Goal: Information Seeking & Learning: Learn about a topic

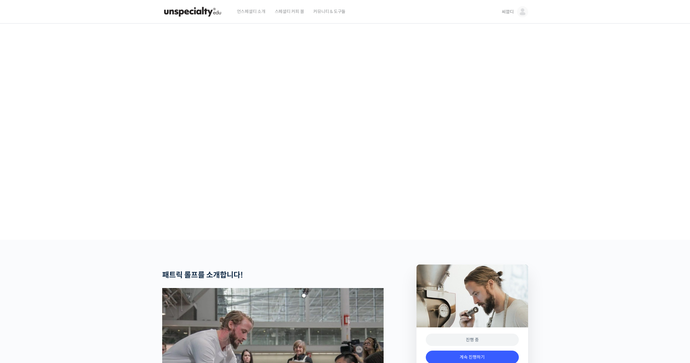
drag, startPoint x: 73, startPoint y: 112, endPoint x: 137, endPoint y: 48, distance: 90.3
click at [73, 112] on section at bounding box center [345, 132] width 690 height 216
click at [525, 12] on img at bounding box center [522, 11] width 11 height 11
click at [504, 29] on span "씨깜디" at bounding box center [502, 33] width 46 height 12
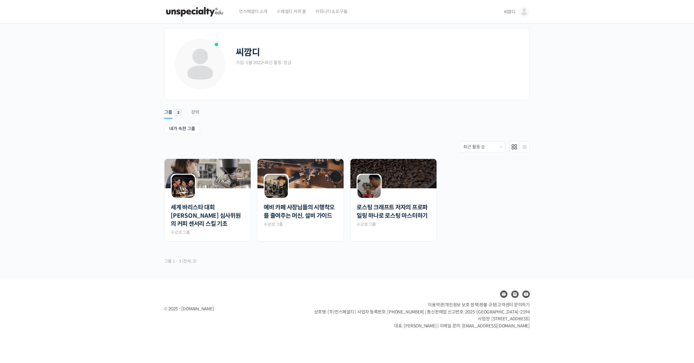
click at [379, 116] on ul "Account Notifications 그룹 3 강의" at bounding box center [347, 109] width 366 height 15
click at [340, 128] on ul "내가 속한 그룹 받은 초대" at bounding box center [347, 129] width 366 height 11
click at [316, 146] on div "Order By: 최근 활동 순 회원이 많은 순 최근에 만들어진 순 가나다 순" at bounding box center [347, 146] width 366 height 11
click at [361, 143] on div "Order By: 최근 활동 순 회원이 많은 순 최근에 만들어진 순 가나다 순" at bounding box center [347, 146] width 366 height 11
click at [317, 113] on ul "Account Notifications 그룹 3 강의" at bounding box center [347, 109] width 366 height 15
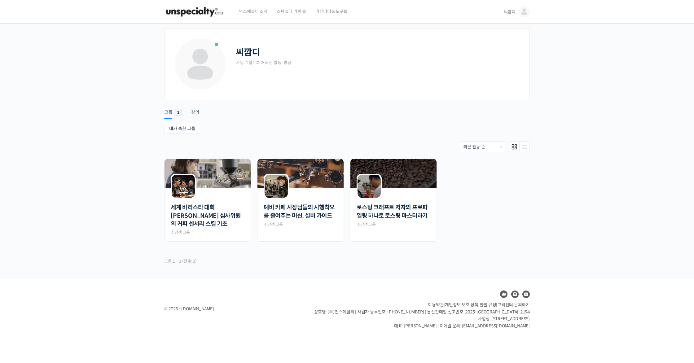
click at [437, 131] on ul "내가 속한 그룹 받은 초대" at bounding box center [347, 129] width 366 height 11
click at [357, 119] on div "Account Notifications 그룹 3 강의 내가 속한 그룹 받은 초대 내가 속한 그룹 받은 초대 Order By: 최근 활동 순 회…" at bounding box center [347, 184] width 366 height 169
click at [259, 12] on span "언스페셜티 소개" at bounding box center [253, 12] width 29 height 24
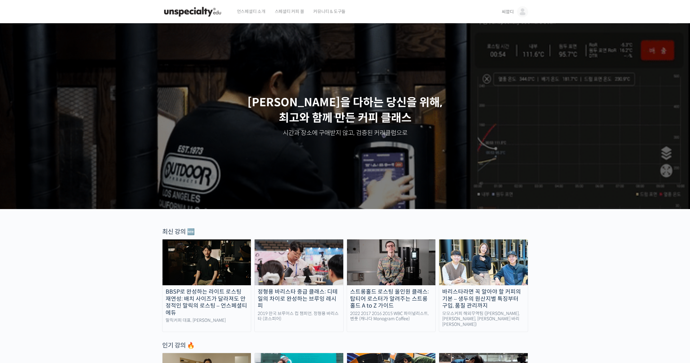
click at [491, 11] on div "언스페셜티 소개 스페셜티 커피 몰 커뮤니티 & 도구들" at bounding box center [363, 12] width 263 height 24
click at [497, 14] on div "씨깜디 씨깜디 @freeskydre1641114267 내가 등록한 강의 나의 자격증 수강생 그룹 내가 참여한 게시글 내 계정 로그아웃" at bounding box center [511, 12] width 33 height 24
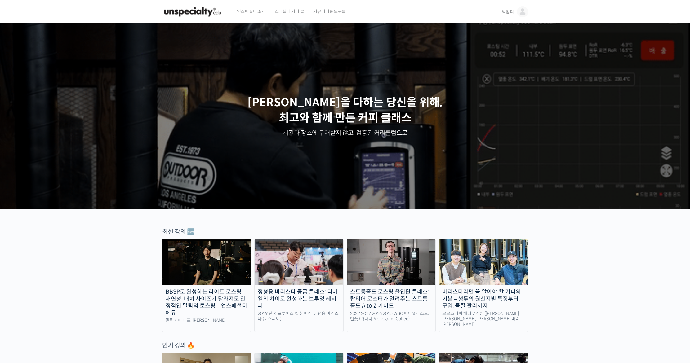
click at [503, 11] on span "씨깜디" at bounding box center [507, 12] width 12 height 6
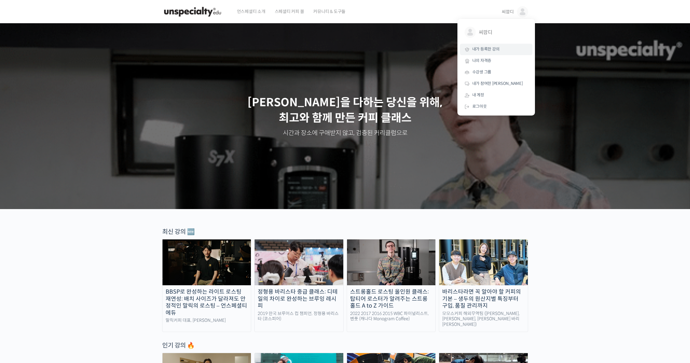
click at [497, 47] on span "내가 등록한 강의" at bounding box center [485, 48] width 27 height 5
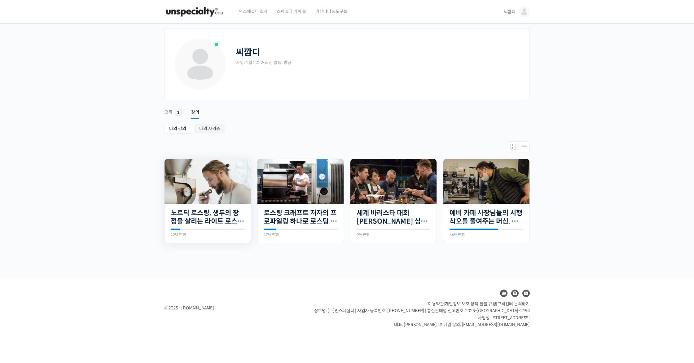
click at [208, 200] on img at bounding box center [208, 181] width 86 height 45
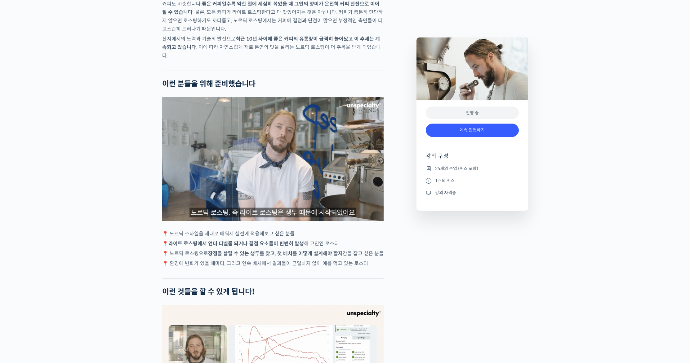
scroll to position [1236, 0]
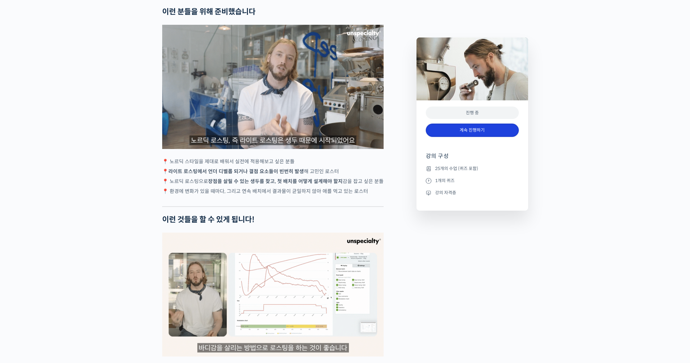
click at [464, 130] on link "계속 진행하기" at bounding box center [472, 130] width 93 height 13
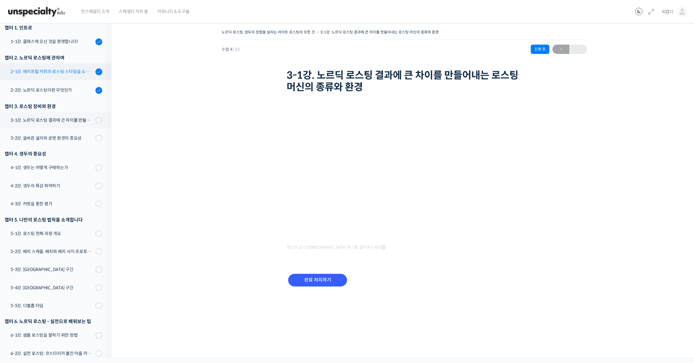
scroll to position [32, 0]
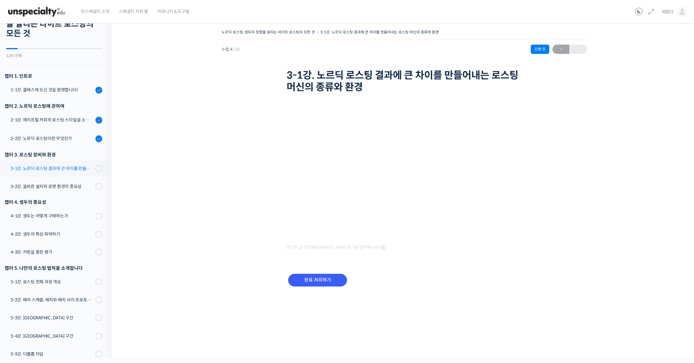
click at [77, 167] on div "3-1강. 노르딕 로스팅 결과에 큰 차이를 만들어내는 로스팅 머신의 종류와 환경" at bounding box center [52, 168] width 83 height 7
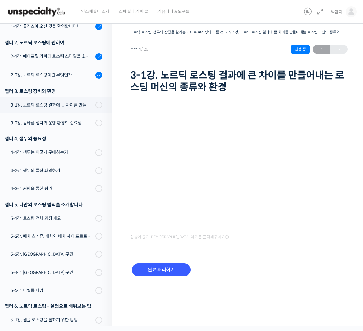
scroll to position [91, 0]
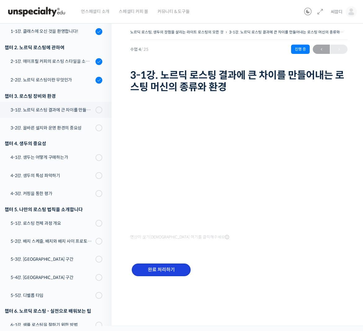
click at [167, 267] on input "완료 처리하기" at bounding box center [161, 270] width 59 height 13
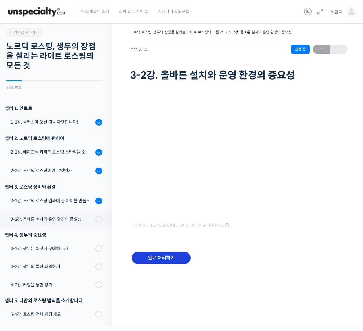
click at [172, 253] on input "완료 처리하기" at bounding box center [161, 258] width 59 height 13
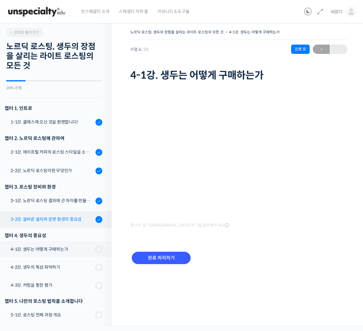
click at [74, 216] on link "3-2강. 올바른 설치와 운영 환경의 중요성" at bounding box center [54, 219] width 115 height 17
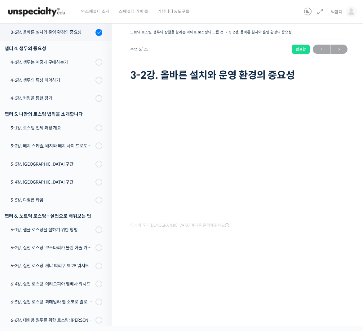
scroll to position [188, 0]
click at [275, 254] on div at bounding box center [238, 251] width 217 height 13
click at [268, 266] on div "노르딕 로스팅, 생두의 장점을 살리는 라이트 로스팅의 모든 것 3-2강. 올바른 설치와 운영 환경의 중요성 완료함 수업 5 / 25 완료함 […" at bounding box center [238, 149] width 217 height 243
click at [252, 268] on div "노르딕 로스팅, 생두의 장점을 살리는 라이트 로스팅의 모든 것 3-2강. 올바른 설치와 운영 환경의 중요성 완료함 수업 5 / 25 완료함 […" at bounding box center [238, 149] width 217 height 243
click at [245, 262] on div "노르딕 로스팅, 생두의 장점을 살리는 라이트 로스팅의 모든 것 3-2강. 올바른 설치와 운영 환경의 중요성 완료함 수업 5 / 25 완료함 […" at bounding box center [238, 149] width 217 height 243
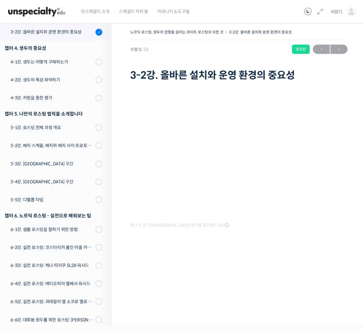
click at [251, 257] on div at bounding box center [238, 251] width 217 height 13
click at [241, 255] on div at bounding box center [238, 251] width 217 height 13
click at [326, 247] on div at bounding box center [238, 251] width 217 height 13
click at [304, 260] on div "노르딕 로스팅, 생두의 장점을 살리는 라이트 로스팅의 모든 것 3-2강. 올바른 설치와 운영 환경의 중요성 완료함 수업 5 / 25 완료함 […" at bounding box center [238, 149] width 217 height 243
click at [276, 254] on div at bounding box center [238, 251] width 217 height 13
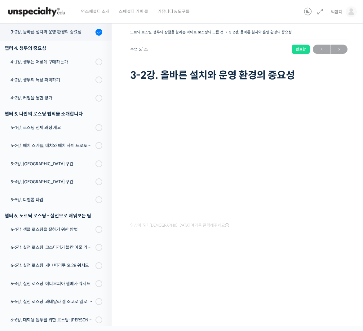
click at [276, 254] on div at bounding box center [238, 251] width 217 height 13
click at [263, 249] on div at bounding box center [238, 251] width 217 height 13
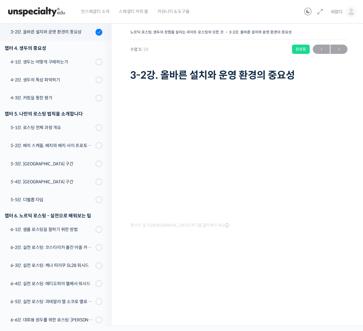
click at [263, 249] on div at bounding box center [238, 251] width 217 height 13
click at [256, 252] on div at bounding box center [238, 251] width 217 height 13
click at [248, 293] on div "노르딕 로스팅, 생두의 장점을 살리는 라이트 로스팅의 모든 것 3-2강. 올바른 설치와 운영 환경의 중요성 완료함 수업 5 / 25 완료함 […" at bounding box center [239, 173] width 254 height 308
click at [301, 261] on div "노르딕 로스팅, 생두의 장점을 살리는 라이트 로스팅의 모든 것 3-2강. 올바른 설치와 운영 환경의 중요성 완료함 수업 5 / 25 완료함 […" at bounding box center [238, 149] width 217 height 243
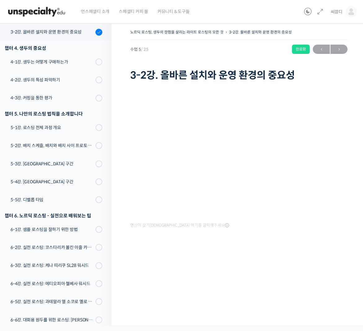
click at [286, 246] on div at bounding box center [238, 251] width 217 height 13
click at [287, 247] on div at bounding box center [238, 251] width 217 height 13
click at [286, 247] on div at bounding box center [238, 251] width 217 height 13
click at [286, 248] on div at bounding box center [238, 251] width 217 height 13
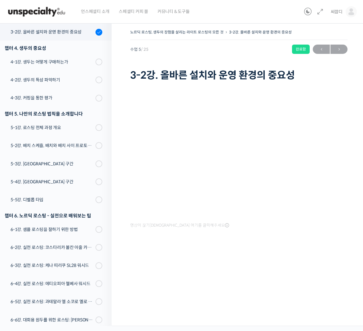
click at [286, 248] on div at bounding box center [238, 251] width 217 height 13
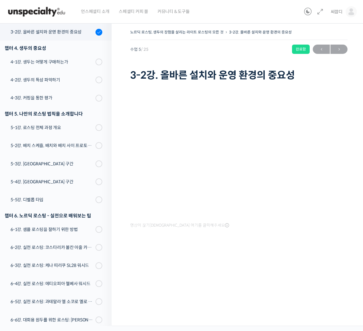
click at [288, 248] on div at bounding box center [238, 251] width 217 height 13
click at [287, 248] on div at bounding box center [238, 251] width 217 height 13
click at [286, 240] on div "영상이 끊기[DEMOGRAPHIC_DATA] 여기를 클릭해주세요" at bounding box center [238, 170] width 217 height 175
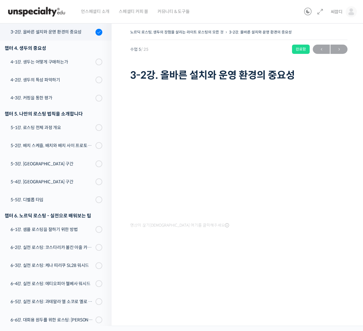
click at [313, 243] on div "영상이 끊기[DEMOGRAPHIC_DATA] 여기를 클릭해주세요" at bounding box center [238, 170] width 217 height 175
click at [312, 247] on div "영상이 끊기[DEMOGRAPHIC_DATA] 여기를 클릭해주세요" at bounding box center [238, 170] width 217 height 175
click at [312, 247] on div at bounding box center [238, 251] width 217 height 13
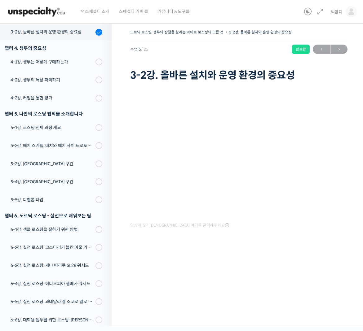
click at [312, 247] on div at bounding box center [238, 251] width 217 height 13
click at [279, 242] on div "영상이 끊기[DEMOGRAPHIC_DATA] 여기를 클릭해주세요" at bounding box center [238, 170] width 217 height 175
click at [294, 252] on div at bounding box center [238, 251] width 217 height 13
click at [294, 253] on div at bounding box center [238, 251] width 217 height 13
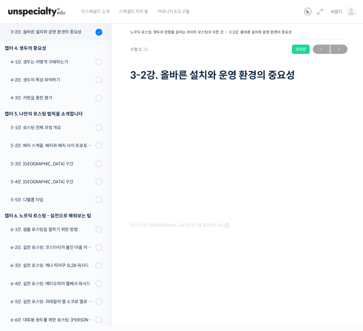
click at [300, 248] on div at bounding box center [238, 251] width 217 height 13
click at [265, 249] on div at bounding box center [238, 251] width 217 height 13
click at [276, 254] on div at bounding box center [238, 251] width 217 height 13
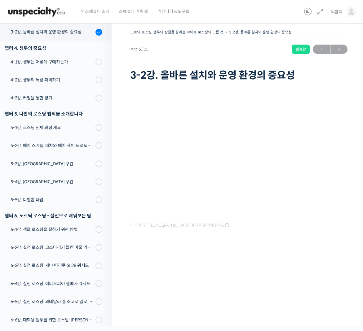
click at [289, 257] on div at bounding box center [238, 251] width 217 height 13
click at [315, 247] on div at bounding box center [238, 251] width 217 height 13
click at [242, 245] on div at bounding box center [238, 251] width 217 height 13
click at [244, 288] on div "노르딕 로스팅, 생두의 장점을 살리는 라이트 로스팅의 모든 것 3-2강. 올바른 설치와 운영 환경의 중요성 완료함 수업 5 / 25 완료함 […" at bounding box center [239, 173] width 254 height 308
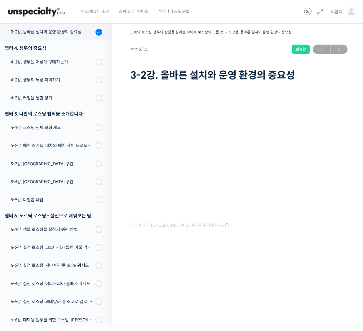
click at [256, 242] on div "영상이 끊기[DEMOGRAPHIC_DATA] 여기를 클릭해주세요" at bounding box center [238, 170] width 217 height 175
click at [222, 265] on div "노르딕 로스팅, 생두의 장점을 살리는 라이트 로스팅의 모든 것 3-2강. 올바른 설치와 운영 환경의 중요성 완료함 수업 5 / 25 완료함 […" at bounding box center [238, 149] width 217 height 243
click at [208, 267] on div "노르딕 로스팅, 생두의 장점을 살리는 라이트 로스팅의 모든 것 3-2강. 올바른 설치와 운영 환경의 중요성 완료함 수업 5 / 25 완료함 […" at bounding box center [238, 149] width 217 height 243
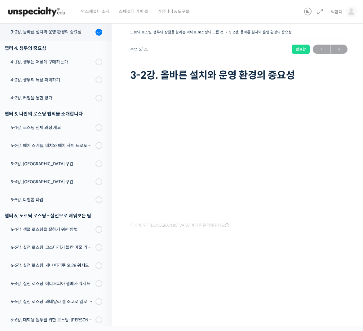
click at [263, 247] on div at bounding box center [238, 251] width 217 height 13
click at [253, 256] on div at bounding box center [238, 251] width 217 height 13
click at [262, 259] on div "노르딕 로스팅, 생두의 장점을 살리는 라이트 로스팅의 모든 것 3-2강. 올바른 설치와 운영 환경의 중요성 완료함 수업 5 / 25 완료함 […" at bounding box center [238, 149] width 217 height 243
click at [277, 266] on div "노르딕 로스팅, 생두의 장점을 살리는 라이트 로스팅의 모든 것 3-2강. 올바른 설치와 운영 환경의 중요성 완료함 수업 5 / 25 완료함 […" at bounding box center [238, 149] width 217 height 243
click at [347, 66] on div "노르딕 로스팅, 생두의 장점을 살리는 라이트 로스팅의 모든 것 3-2강. 올바른 설치와 운영 환경의 중요성 완료함 수업 5 / 25 완료함 […" at bounding box center [238, 55] width 217 height 55
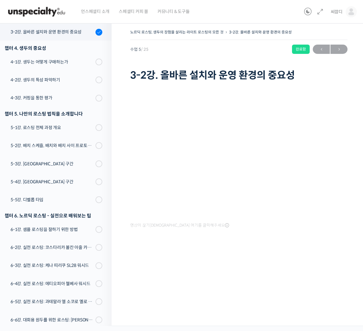
click at [294, 85] on div "영상이 끊기[DEMOGRAPHIC_DATA] 여기를 클릭해주세요" at bounding box center [238, 170] width 217 height 175
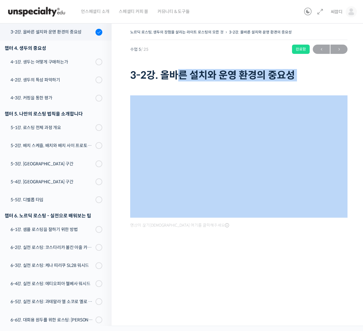
drag, startPoint x: 183, startPoint y: 80, endPoint x: 229, endPoint y: 81, distance: 45.6
click at [221, 81] on div "노르딕 로스팅, 생두의 장점을 살리는 라이트 로스팅의 모든 것 3-2강. 올바른 설치와 운영 환경의 중요성 완료함 수업 5 / 25 완료함 […" at bounding box center [238, 55] width 217 height 55
click at [229, 81] on h1 "3-2강. 올바른 설치와 운영 환경의 중요성" at bounding box center [238, 75] width 217 height 12
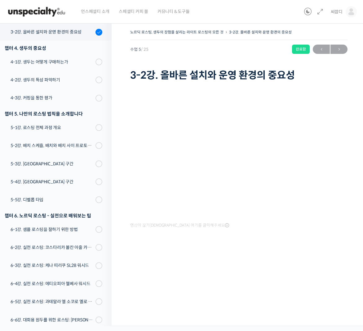
click at [240, 246] on div at bounding box center [238, 251] width 217 height 13
click at [303, 254] on div at bounding box center [238, 251] width 217 height 13
click at [306, 252] on div at bounding box center [238, 251] width 217 height 13
drag, startPoint x: 291, startPoint y: 78, endPoint x: 254, endPoint y: 77, distance: 37.8
click at [254, 77] on h1 "3-2강. 올바른 설치와 운영 환경의 중요성" at bounding box center [238, 75] width 217 height 12
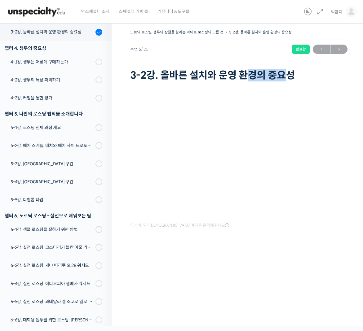
click at [254, 77] on h1 "3-2강. 올바른 설치와 운영 환경의 중요성" at bounding box center [238, 75] width 217 height 12
click at [230, 274] on div "노르딕 로스팅, 생두의 장점을 살리는 라이트 로스팅의 모든 것 3-2강. 올바른 설치와 운영 환경의 중요성 완료함 수업 5 / 25 완료함 […" at bounding box center [239, 173] width 254 height 308
click at [232, 272] on div "노르딕 로스팅, 생두의 장점을 살리는 라이트 로스팅의 모든 것 3-2강. 올바른 설치와 운영 환경의 중요성 완료함 수업 5 / 25 완료함 […" at bounding box center [239, 173] width 254 height 308
click at [342, 271] on div "노르딕 로스팅, 생두의 장점을 살리는 라이트 로스팅의 모든 것 3-2강. 올바른 설치와 운영 환경의 중요성 완료함 수업 5 / 25 완료함 […" at bounding box center [239, 173] width 254 height 308
click at [215, 273] on div "노르딕 로스팅, 생두의 장점을 살리는 라이트 로스팅의 모든 것 3-2강. 올바른 설치와 운영 환경의 중요성 완료함 수업 5 / 25 완료함 […" at bounding box center [239, 173] width 254 height 308
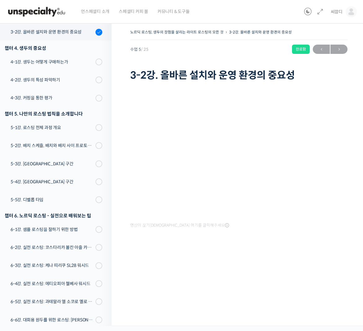
click at [272, 265] on div "노르딕 로스팅, 생두의 장점을 살리는 라이트 로스팅의 모든 것 3-2강. 올바른 설치와 운영 환경의 중요성 완료함 수업 5 / 25 완료함 […" at bounding box center [238, 149] width 217 height 243
